Goal: Information Seeking & Learning: Learn about a topic

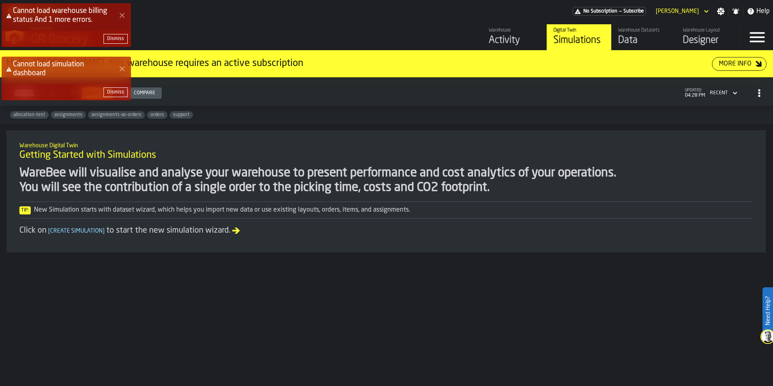
click at [120, 17] on icon "Close Error" at bounding box center [122, 15] width 6 height 6
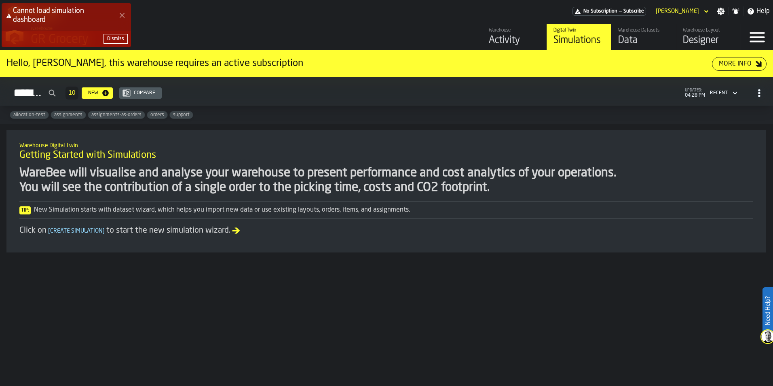
click at [120, 17] on icon "Close Error" at bounding box center [122, 15] width 6 height 6
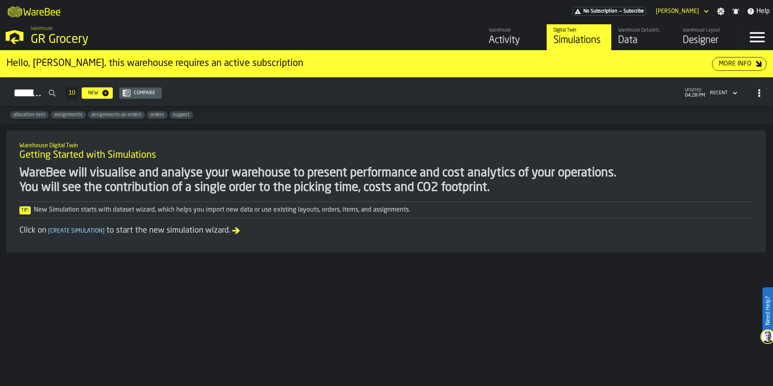
click at [564, 43] on div "Simulations" at bounding box center [579, 40] width 51 height 13
click at [592, 38] on div "Simulations" at bounding box center [579, 40] width 51 height 13
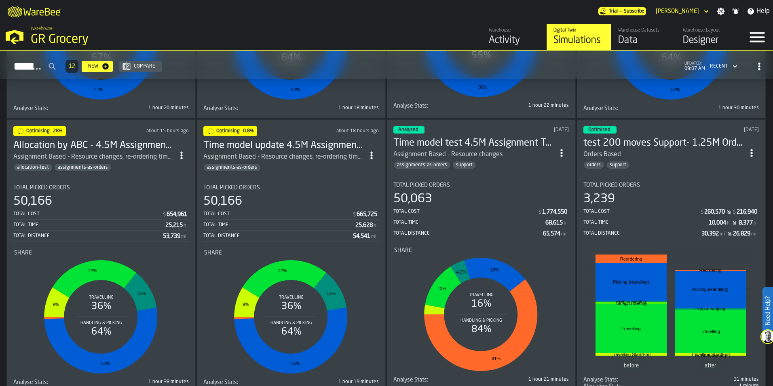
scroll to position [283, 0]
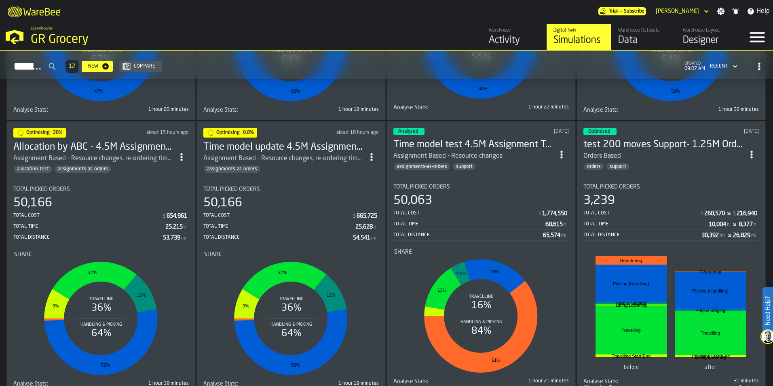
click at [299, 141] on h3 "Time model update 4.5M Assignment Test [DATE]" at bounding box center [283, 147] width 161 height 13
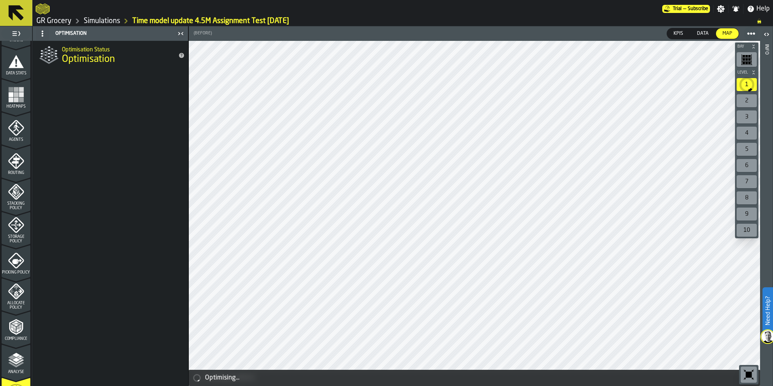
scroll to position [252, 0]
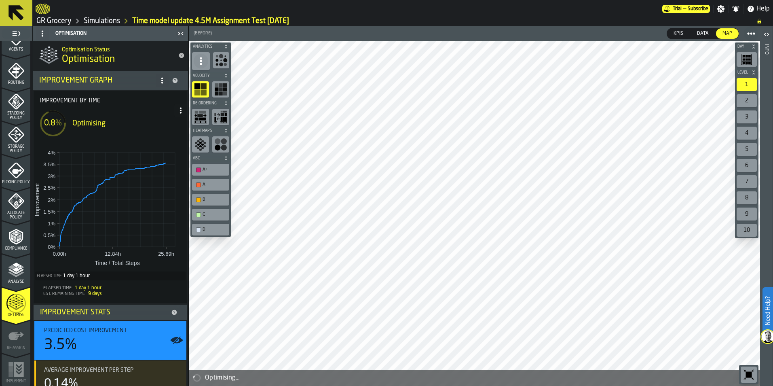
click at [114, 18] on link "Simulations" at bounding box center [102, 21] width 36 height 9
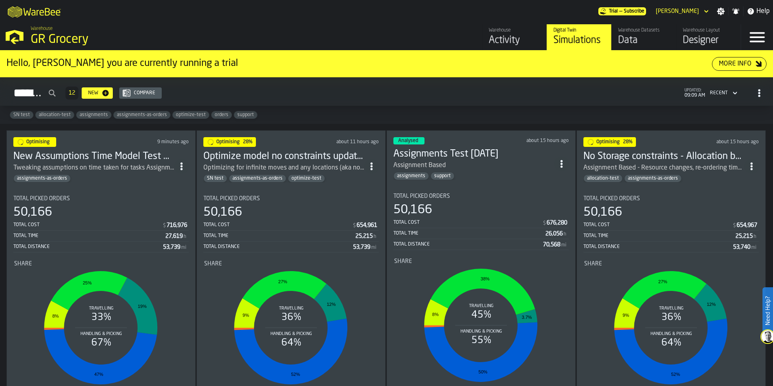
scroll to position [202, 0]
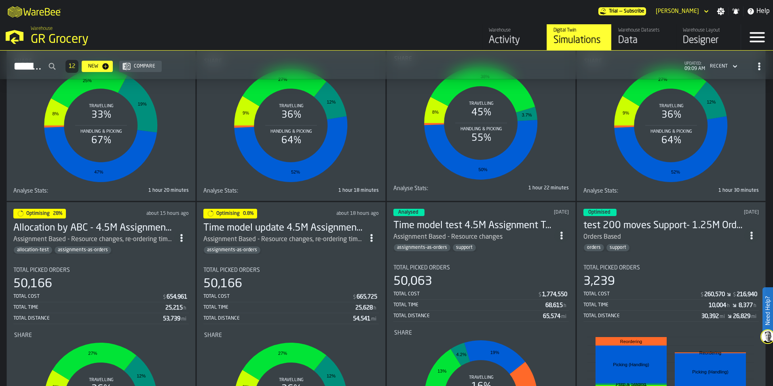
click at [131, 224] on h3 "Allocation by ABC - 4.5M Assignment Test [DATE]" at bounding box center [93, 228] width 161 height 13
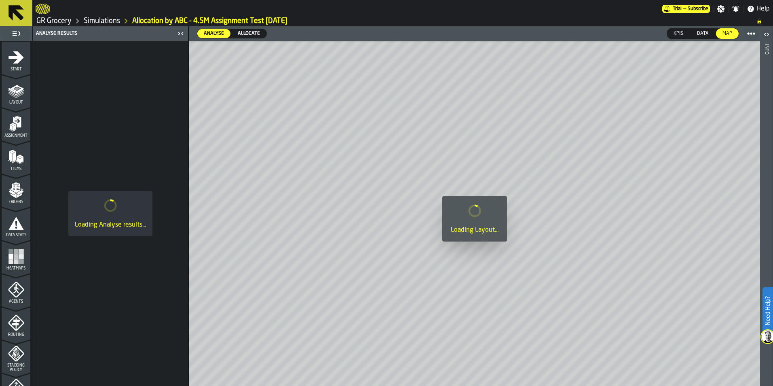
scroll to position [252, 0]
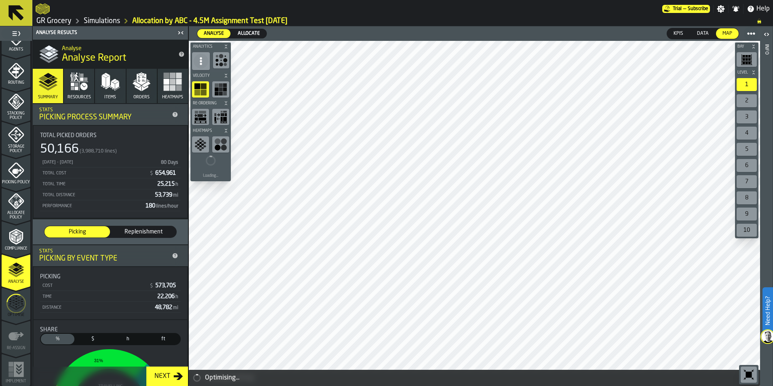
click at [13, 303] on icon "menu Optimise" at bounding box center [15, 303] width 19 height 32
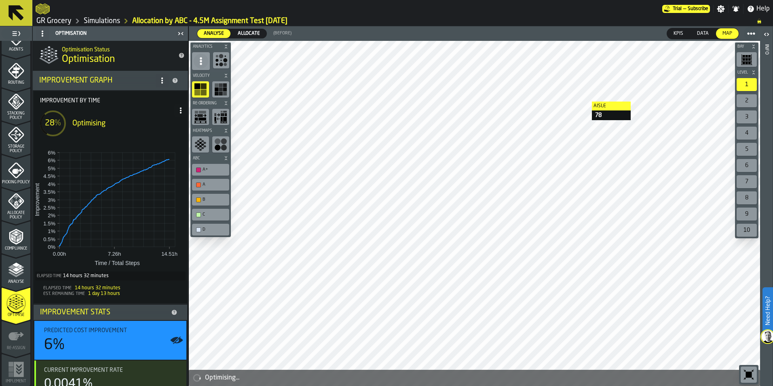
click at [103, 20] on link "Simulations" at bounding box center [102, 21] width 36 height 9
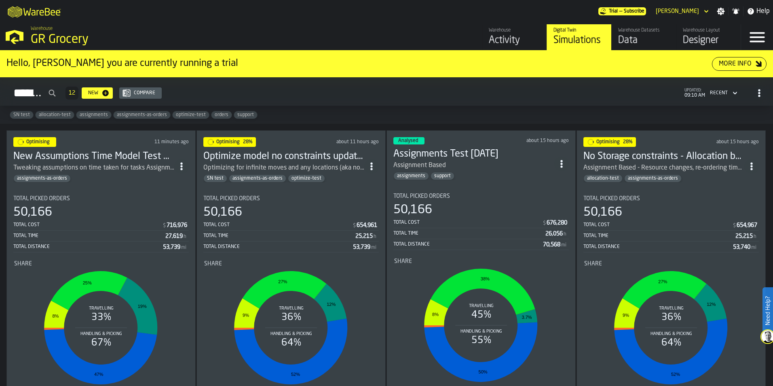
click at [291, 158] on h3 "Optimize model no constraints update 4.5M Assignment Test [DATE]" at bounding box center [283, 156] width 161 height 13
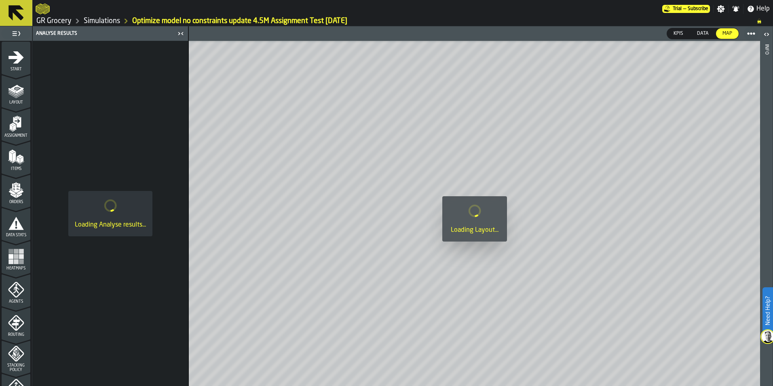
scroll to position [252, 0]
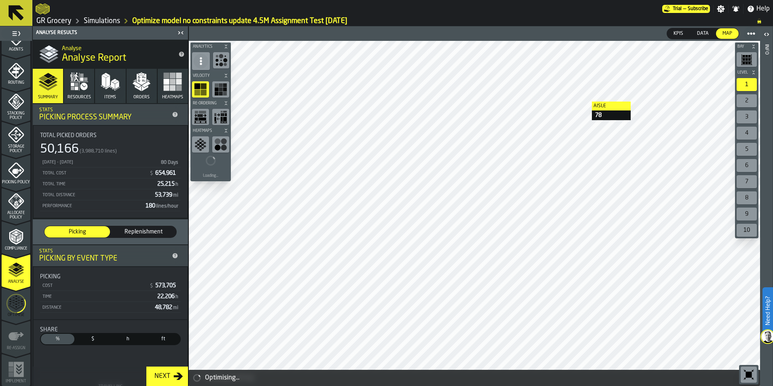
click at [16, 316] on icon "menu Optimise" at bounding box center [15, 303] width 19 height 32
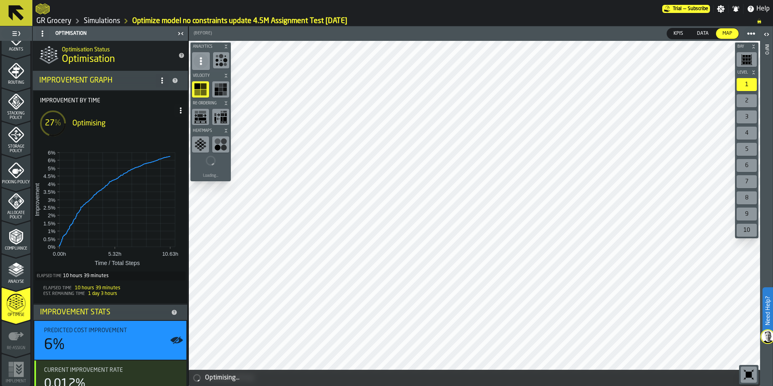
click at [113, 23] on link "Simulations" at bounding box center [102, 21] width 36 height 9
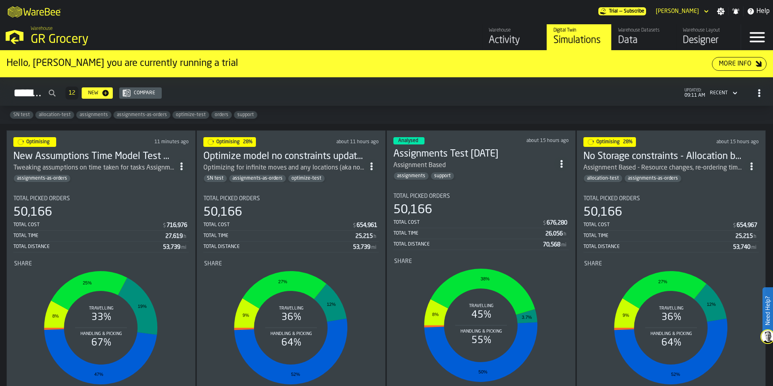
click at [145, 152] on h3 "New Assumptions Time Model Test 4.5M Assignment Test [DATE]" at bounding box center [93, 156] width 161 height 13
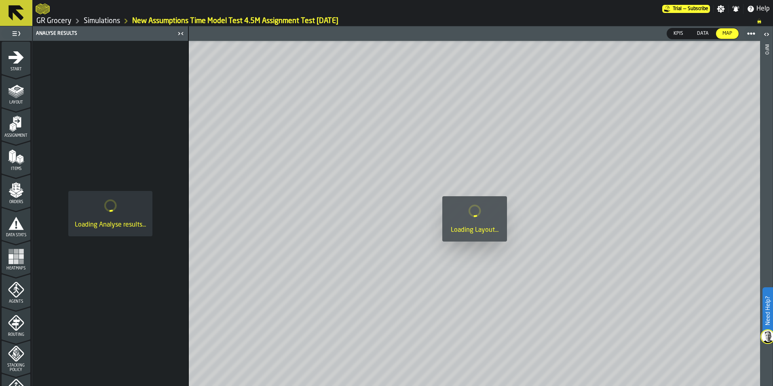
scroll to position [252, 0]
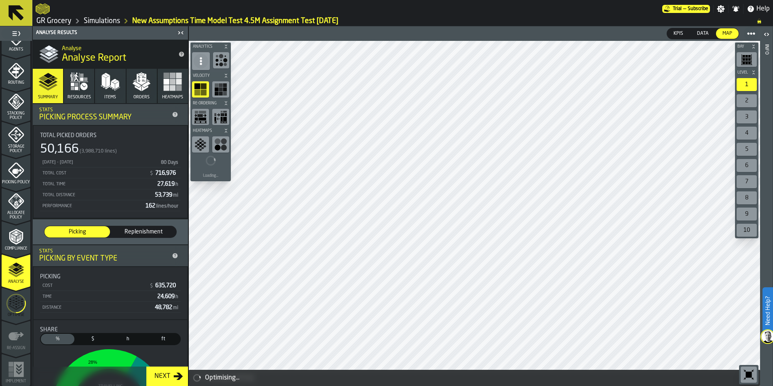
click at [23, 304] on icon "menu Optimise" at bounding box center [15, 303] width 19 height 32
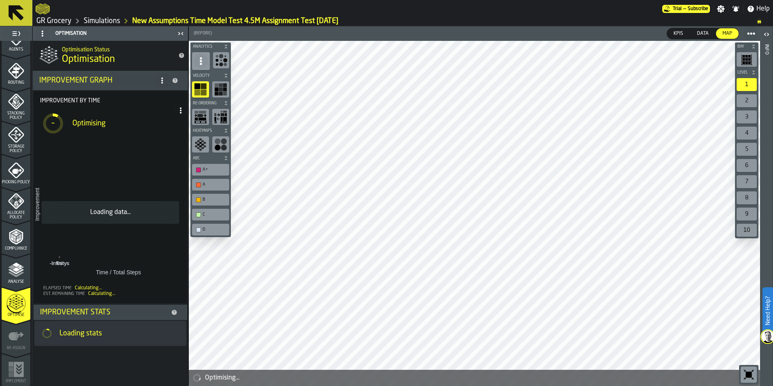
click at [109, 19] on link "Simulations" at bounding box center [102, 21] width 36 height 9
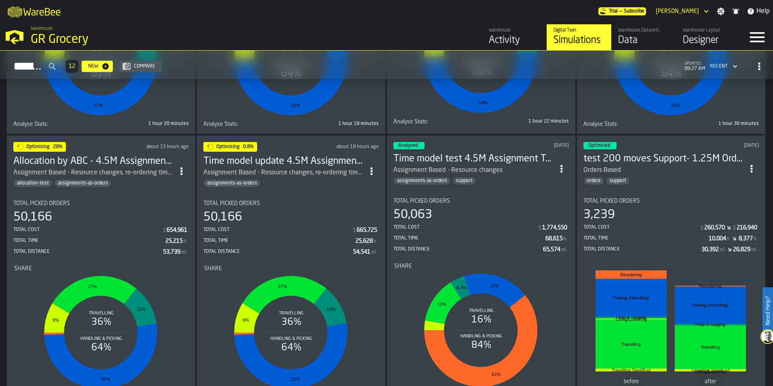
scroll to position [283, 0]
